Goal: Task Accomplishment & Management: Use online tool/utility

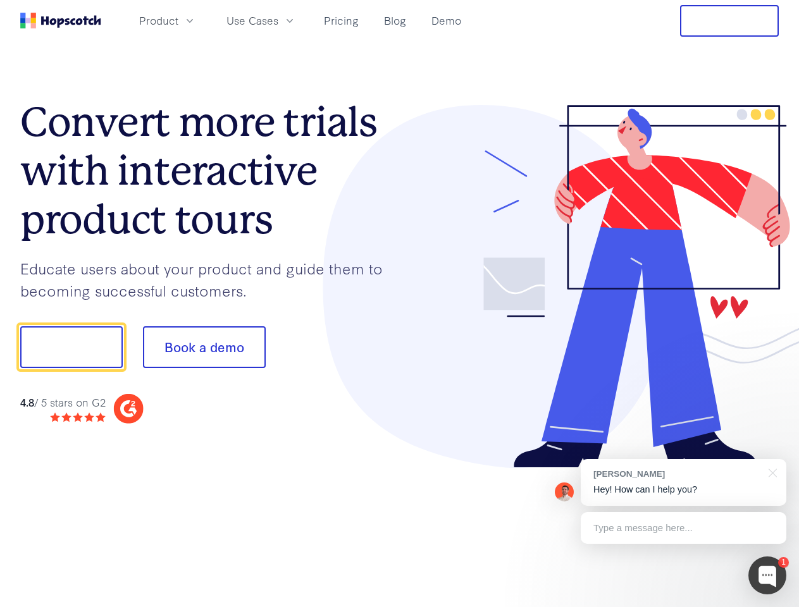
click at [400, 304] on div at bounding box center [590, 287] width 380 height 364
click at [178, 20] on span "Product" at bounding box center [158, 21] width 39 height 16
click at [278, 20] on span "Use Cases" at bounding box center [252, 21] width 52 height 16
click at [729, 21] on button "Free Trial" at bounding box center [729, 21] width 99 height 32
click at [71, 347] on button "Show me!" at bounding box center [71, 347] width 102 height 42
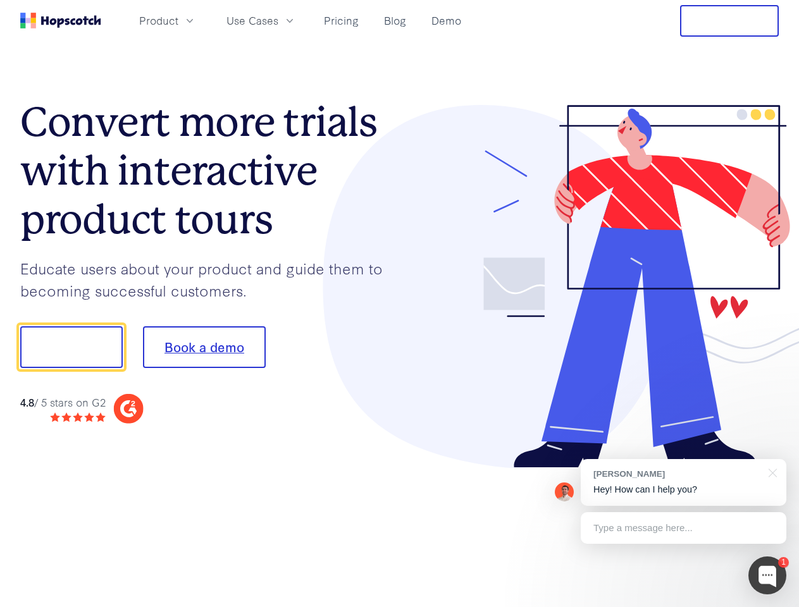
click at [204, 347] on button "Book a demo" at bounding box center [204, 347] width 123 height 42
click at [767, 576] on div at bounding box center [767, 576] width 38 height 38
click at [683, 483] on div "[PERSON_NAME] Hey! How can I help you?" at bounding box center [684, 482] width 206 height 47
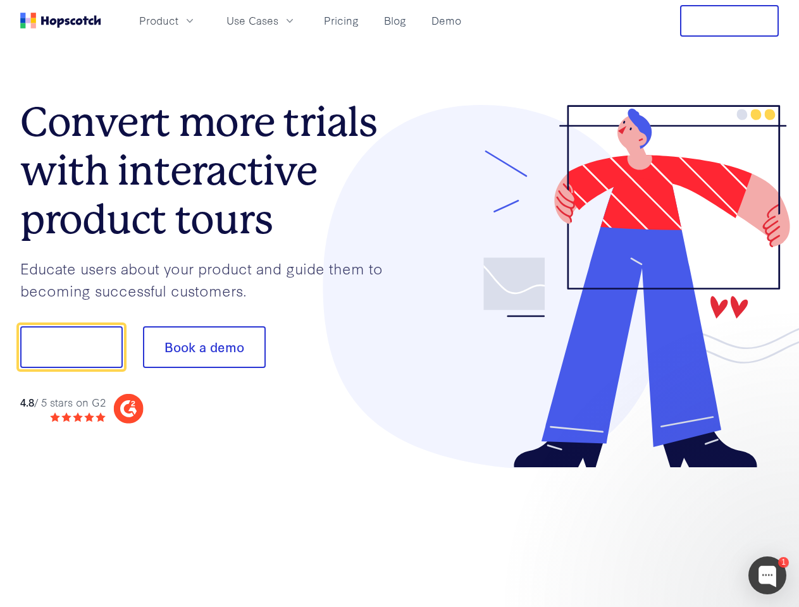
click at [770, 472] on div at bounding box center [667, 346] width 237 height 422
click at [683, 528] on div at bounding box center [667, 430] width 237 height 252
